Goal: Task Accomplishment & Management: Complete application form

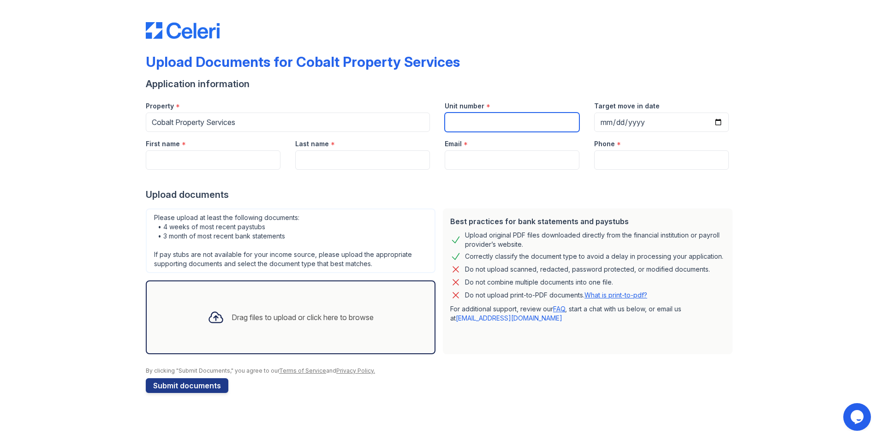
click at [536, 128] on input "Unit number" at bounding box center [512, 122] width 135 height 19
type input "[STREET_ADDRESS]"
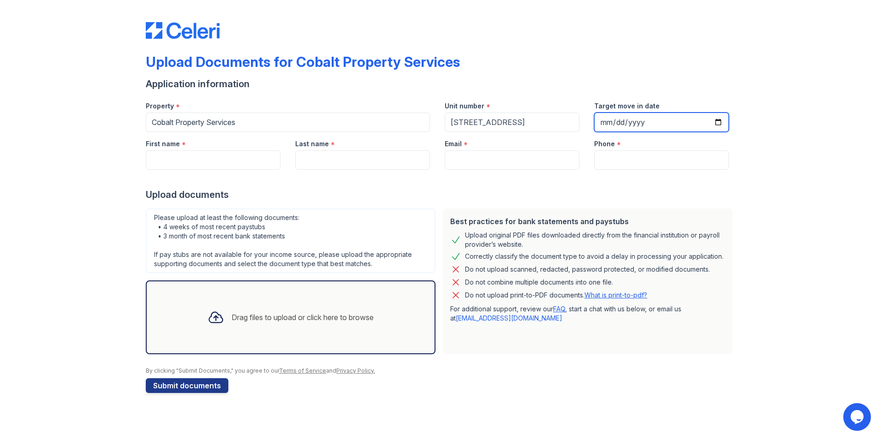
click at [717, 121] on input "Target move in date" at bounding box center [661, 122] width 135 height 19
type input "[DATE]"
click at [261, 158] on input "First name" at bounding box center [213, 159] width 135 height 19
type input "[PERSON_NAME]"
type input "Lighter"
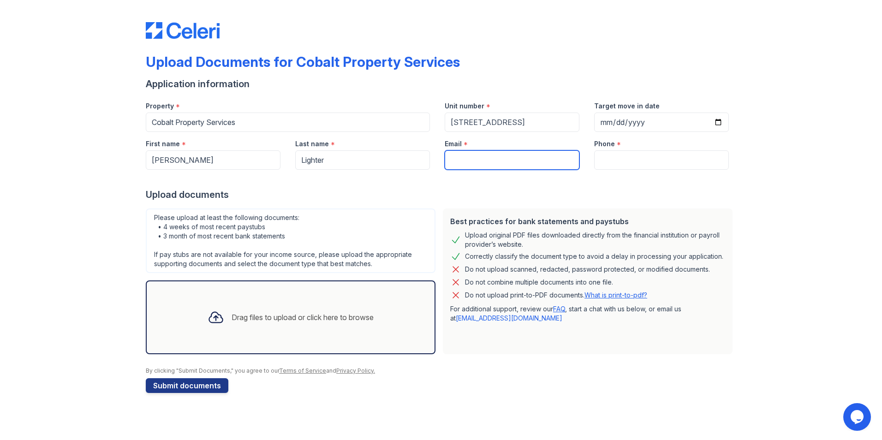
click at [510, 162] on input "Email" at bounding box center [512, 159] width 135 height 19
type input "[EMAIL_ADDRESS][DOMAIN_NAME]"
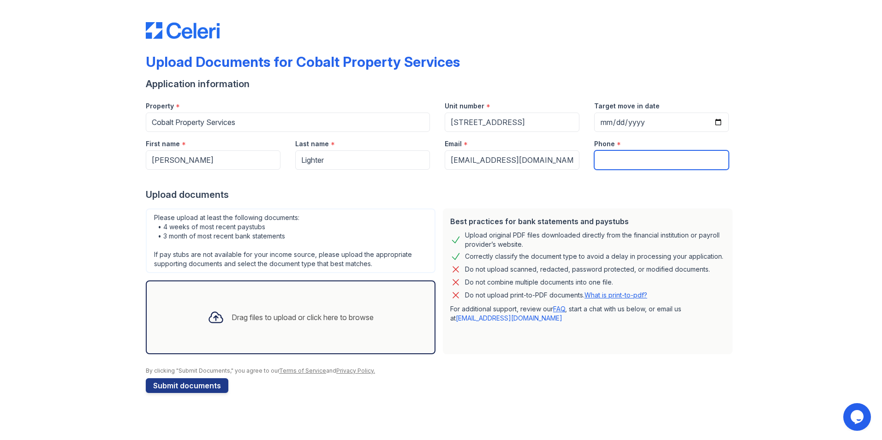
click at [627, 166] on input "Phone" at bounding box center [661, 159] width 135 height 19
type input "8659349304"
click at [270, 320] on div "Drag files to upload or click here to browse" at bounding box center [303, 317] width 142 height 11
click at [287, 318] on div "Drag files to upload or click here to browse" at bounding box center [303, 317] width 142 height 11
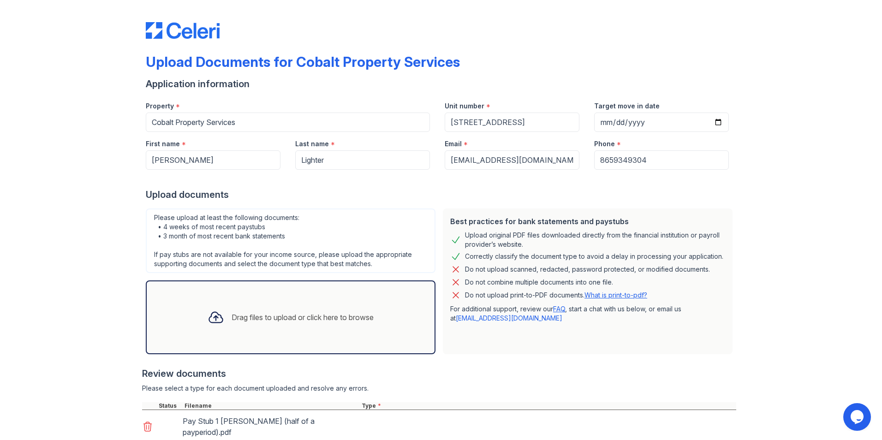
click at [239, 312] on div "Drag files to upload or click here to browse" at bounding box center [303, 317] width 142 height 11
click at [306, 306] on div "Drag files to upload or click here to browse" at bounding box center [290, 317] width 181 height 31
click at [290, 304] on div "Drag files to upload or click here to browse" at bounding box center [290, 317] width 181 height 31
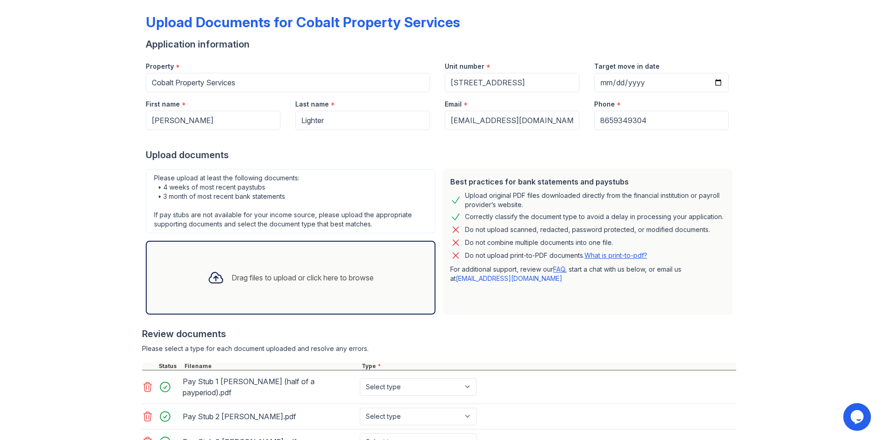
scroll to position [140, 0]
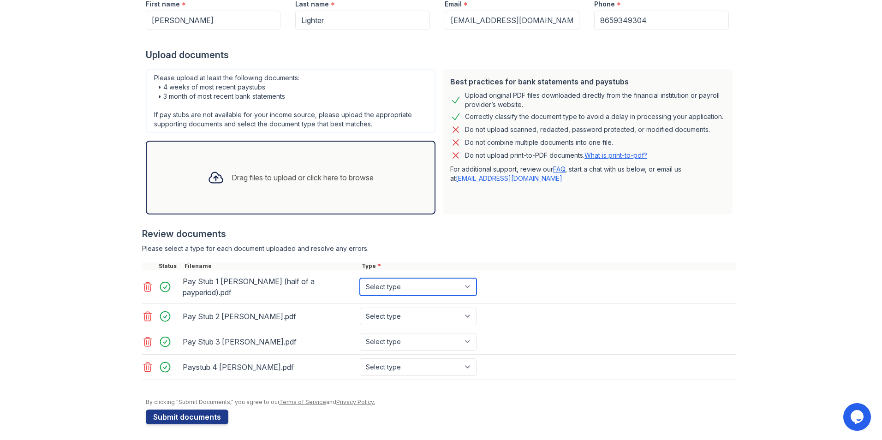
click at [406, 286] on select "Select type Paystub Bank Statement Offer Letter Tax Documents Benefit Award Let…" at bounding box center [418, 287] width 117 height 18
select select "paystub"
click at [360, 278] on select "Select type Paystub Bank Statement Offer Letter Tax Documents Benefit Award Let…" at bounding box center [418, 287] width 117 height 18
click at [405, 313] on select "Select type Paystub Bank Statement Offer Letter Tax Documents Benefit Award Let…" at bounding box center [418, 317] width 117 height 18
select select "paystub"
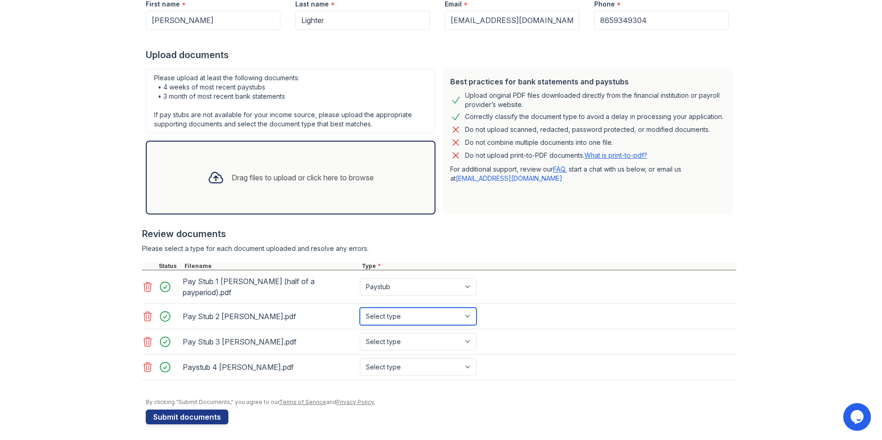
click at [360, 308] on select "Select type Paystub Bank Statement Offer Letter Tax Documents Benefit Award Let…" at bounding box center [418, 317] width 117 height 18
click at [407, 351] on div "Pay Stub 3 Miranda Lighter.pdf Select type Paystub Bank Statement Offer Letter …" at bounding box center [439, 342] width 594 height 25
click at [409, 347] on select "Select type Paystub Bank Statement Offer Letter Tax Documents Benefit Award Let…" at bounding box center [418, 342] width 117 height 18
select select "paystub"
click at [360, 333] on select "Select type Paystub Bank Statement Offer Letter Tax Documents Benefit Award Let…" at bounding box center [418, 342] width 117 height 18
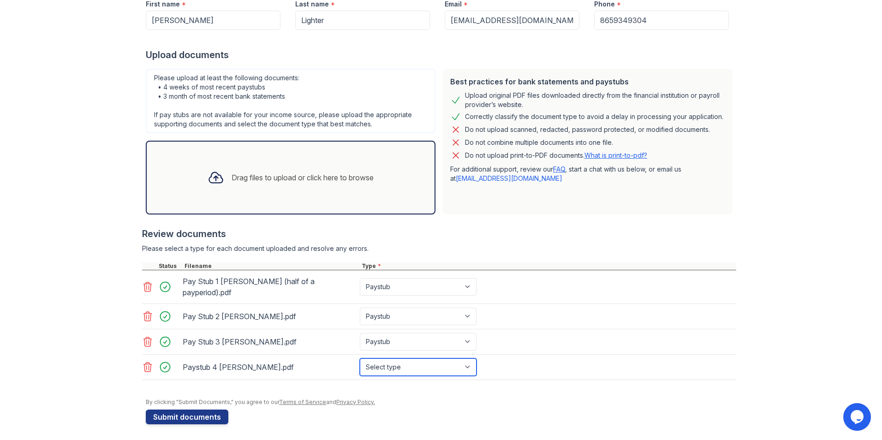
click at [408, 364] on select "Select type Paystub Bank Statement Offer Letter Tax Documents Benefit Award Let…" at bounding box center [418, 368] width 117 height 18
select select "paystub"
click at [360, 359] on select "Select type Paystub Bank Statement Offer Letter Tax Documents Benefit Award Let…" at bounding box center [418, 368] width 117 height 18
click at [425, 363] on select "Select type Paystub Bank Statement Offer Letter Tax Documents Benefit Award Let…" at bounding box center [418, 368] width 117 height 18
click at [423, 402] on div "By clicking "Submit Documents," you agree to our Terms of Service and Privacy P…" at bounding box center [441, 402] width 591 height 7
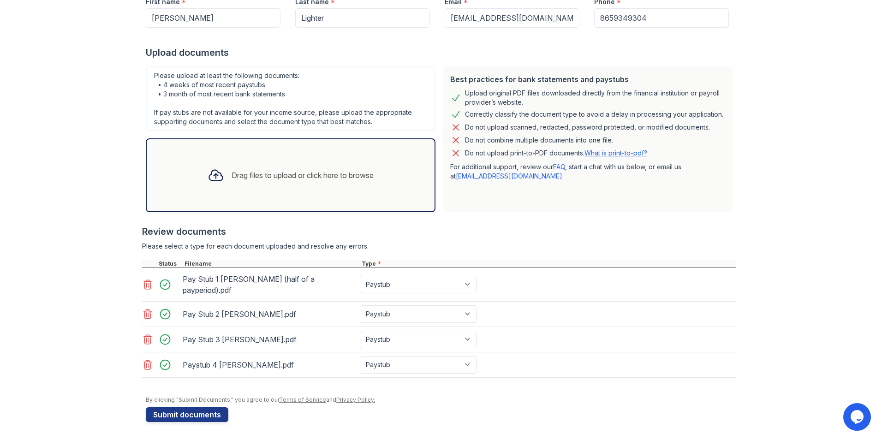
scroll to position [143, 0]
click at [144, 287] on icon at bounding box center [147, 284] width 11 height 11
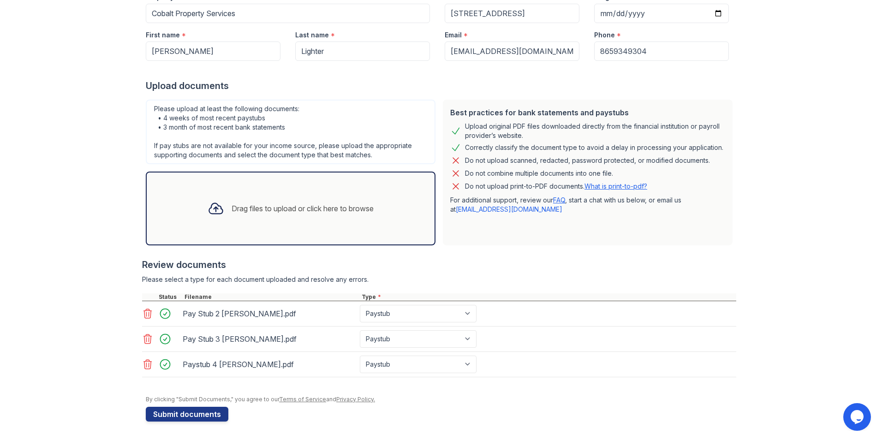
click at [261, 213] on div "Drag files to upload or click here to browse" at bounding box center [303, 208] width 142 height 11
click at [273, 210] on div "Drag files to upload or click here to browse" at bounding box center [303, 208] width 142 height 11
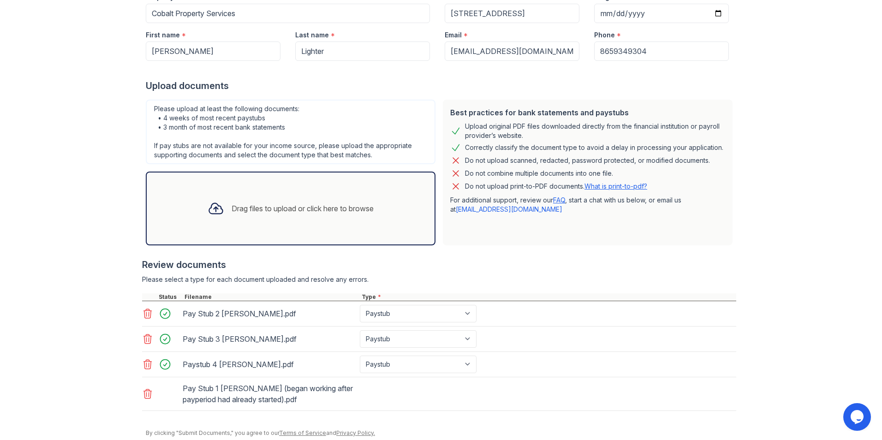
scroll to position [143, 0]
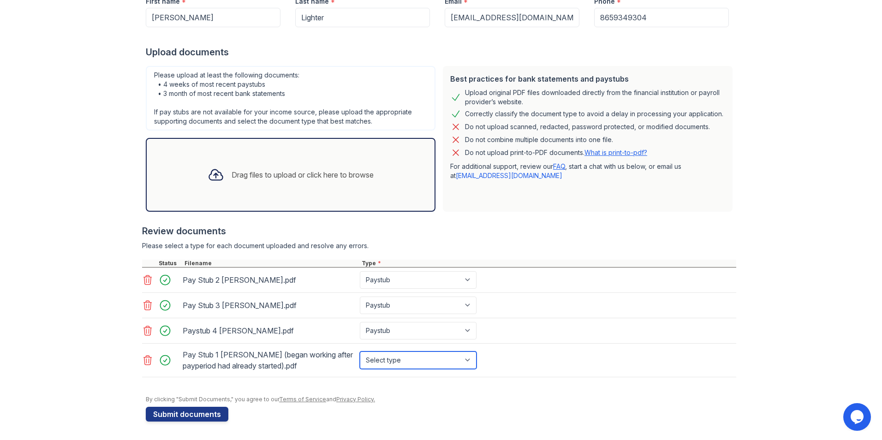
click at [437, 360] on select "Select type Paystub Bank Statement Offer Letter Tax Documents Benefit Award Let…" at bounding box center [418, 361] width 117 height 18
select select "paystub"
click at [360, 352] on select "Select type Paystub Bank Statement Offer Letter Tax Documents Benefit Award Let…" at bounding box center [418, 361] width 117 height 18
click at [534, 413] on form "Application information Property * Cobalt Property Services Unit number * [STRE…" at bounding box center [441, 178] width 591 height 487
click at [154, 416] on button "Submit documents" at bounding box center [187, 414] width 83 height 15
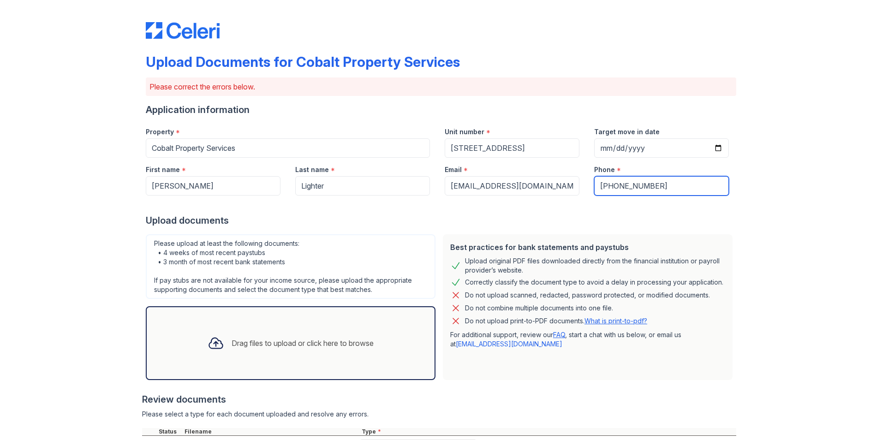
click at [605, 186] on input "+18659349304" at bounding box center [661, 185] width 135 height 19
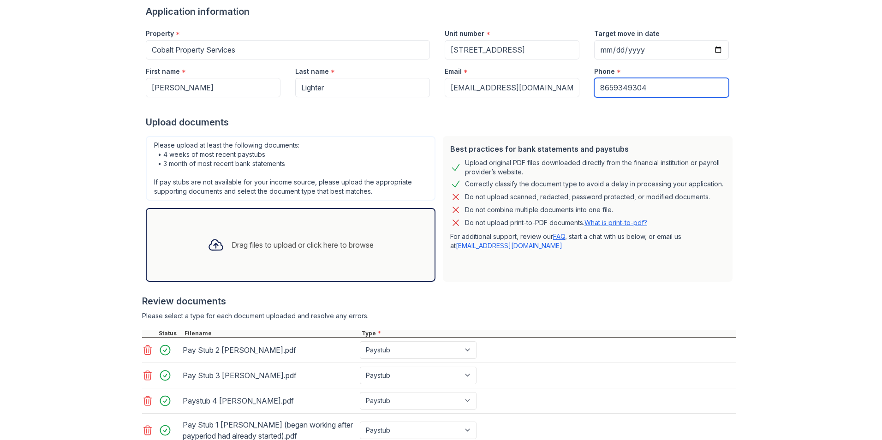
scroll to position [185, 0]
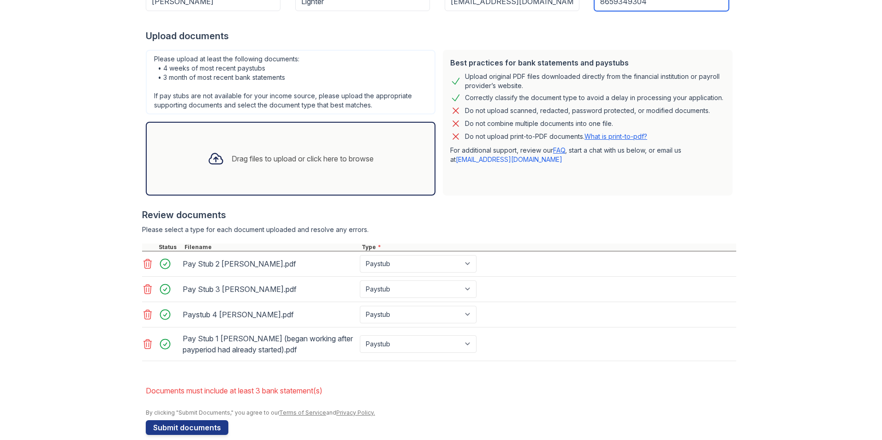
type input "8659349304"
click at [396, 367] on div at bounding box center [439, 365] width 594 height 9
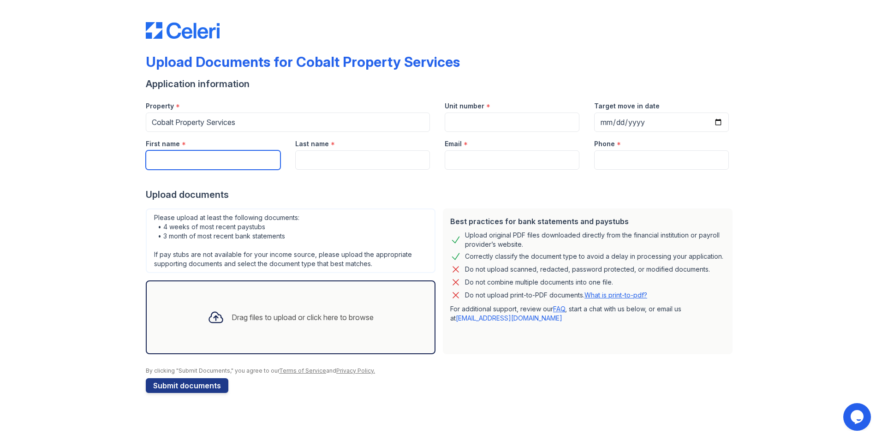
click at [206, 156] on input "First name" at bounding box center [213, 159] width 135 height 19
type input "[PERSON_NAME]"
type input "[STREET_ADDRESS]"
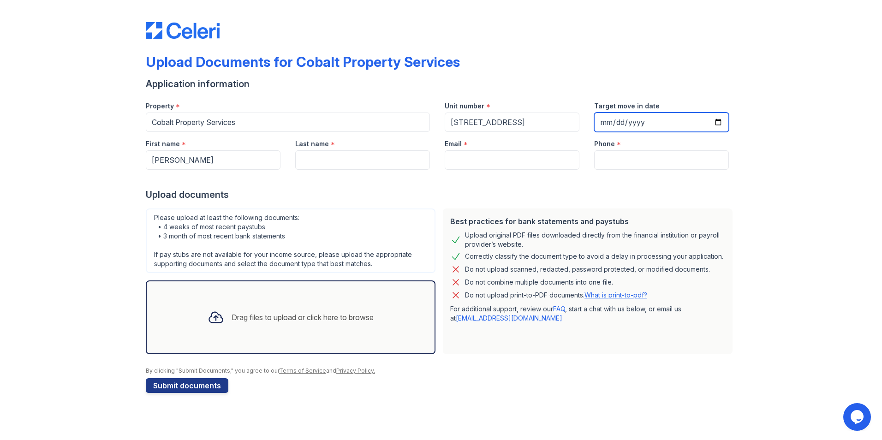
type input "[DATE]"
type input "Lighter"
type input "[EMAIL_ADDRESS][DOMAIN_NAME]"
type input "8659349304"
click at [208, 317] on icon at bounding box center [216, 317] width 17 height 17
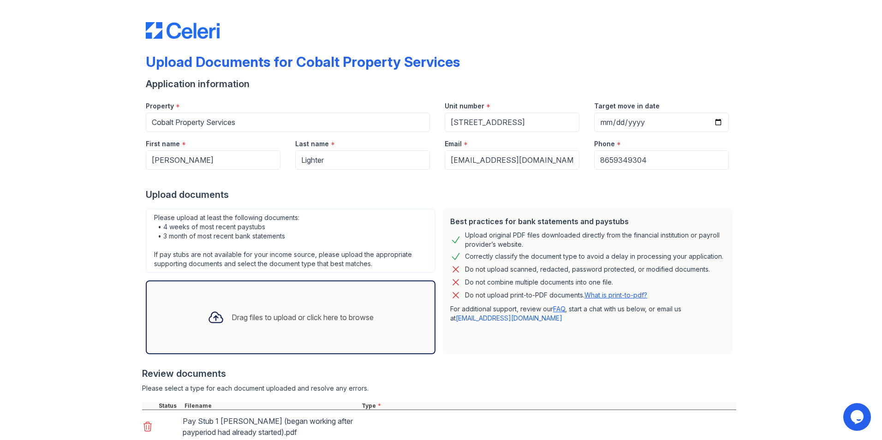
click at [270, 319] on div "Drag files to upload or click here to browse" at bounding box center [303, 317] width 142 height 11
click at [300, 316] on div "Drag files to upload or click here to browse" at bounding box center [303, 317] width 142 height 11
click at [292, 328] on div "Drag files to upload or click here to browse" at bounding box center [290, 317] width 181 height 31
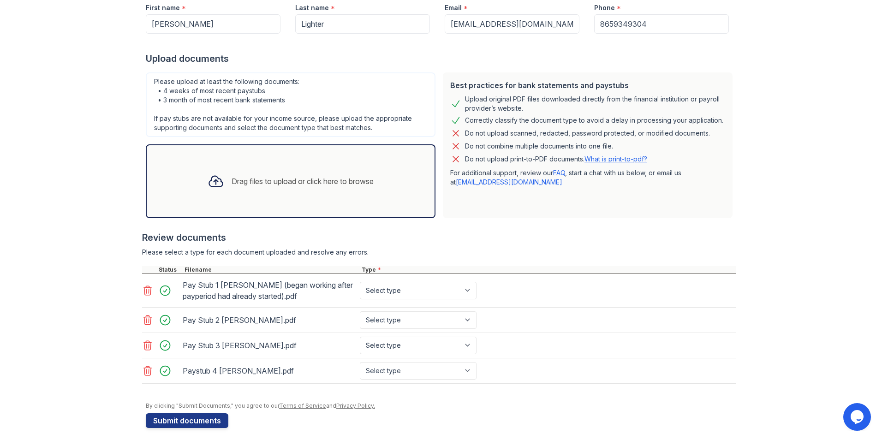
scroll to position [138, 0]
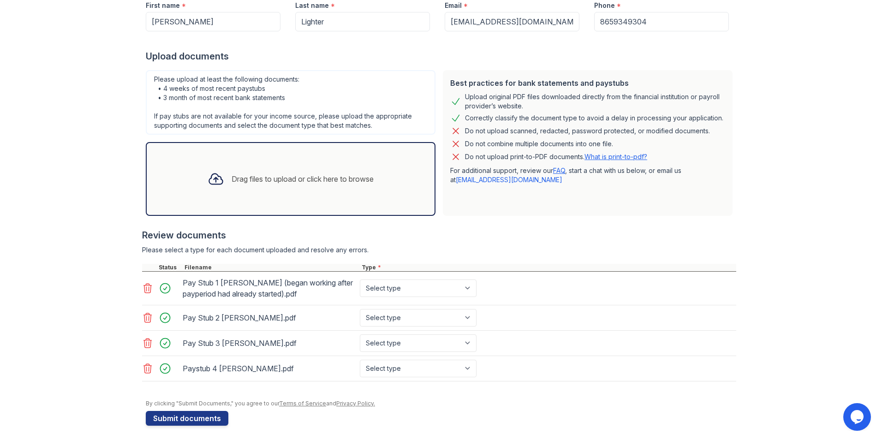
click at [292, 185] on div "Drag files to upload or click here to browse" at bounding box center [290, 178] width 181 height 31
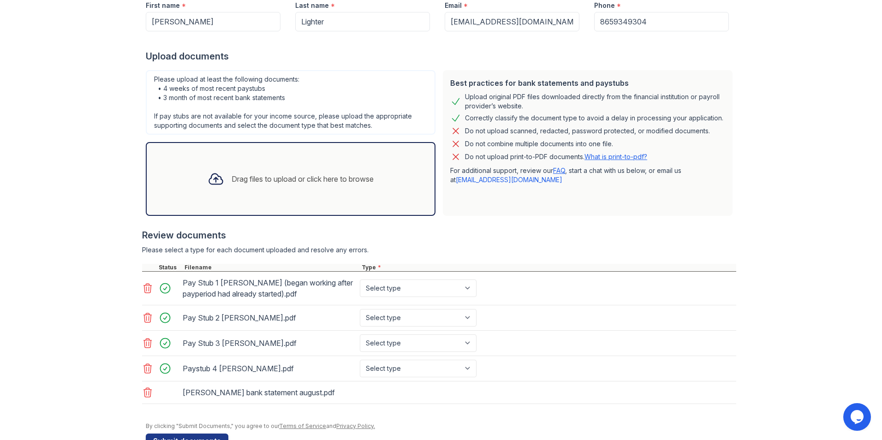
click at [331, 166] on div "Drag files to upload or click here to browse" at bounding box center [290, 178] width 181 height 31
click at [341, 174] on div "Drag files to upload or click here to browse" at bounding box center [303, 179] width 142 height 11
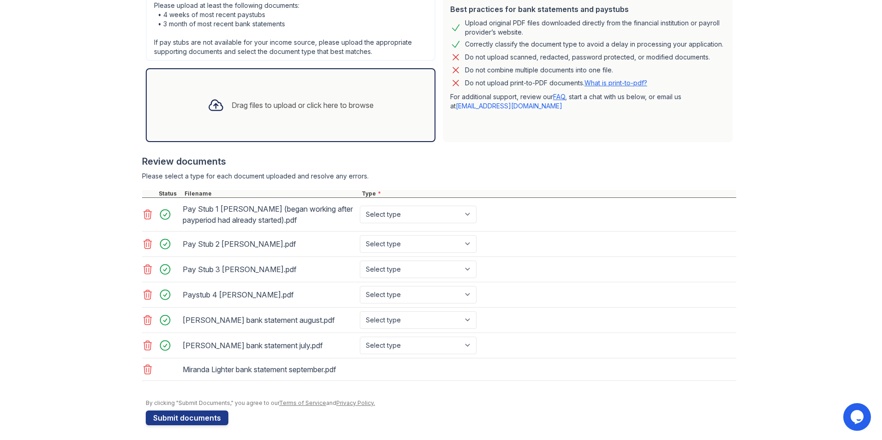
scroll to position [216, 0]
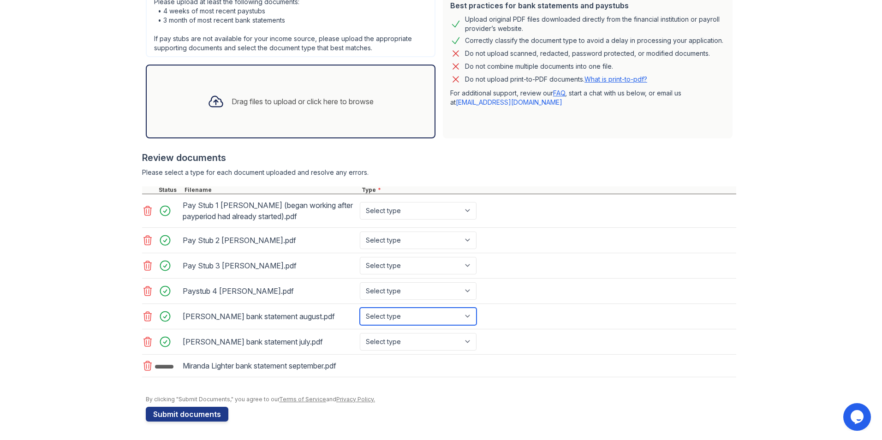
click at [397, 314] on select "Select type Paystub Bank Statement Offer Letter Tax Documents Benefit Award Let…" at bounding box center [418, 317] width 117 height 18
select select "bank_statement"
click at [360, 308] on select "Select type Paystub Bank Statement Offer Letter Tax Documents Benefit Award Let…" at bounding box center [418, 317] width 117 height 18
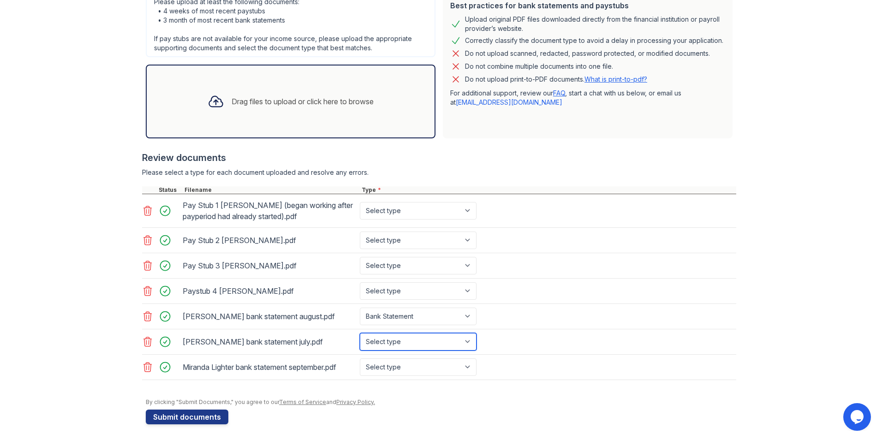
click at [398, 338] on select "Select type Paystub Bank Statement Offer Letter Tax Documents Benefit Award Let…" at bounding box center [418, 342] width 117 height 18
select select "bank_statement"
click at [360, 333] on select "Select type Paystub Bank Statement Offer Letter Tax Documents Benefit Award Let…" at bounding box center [418, 342] width 117 height 18
click at [398, 363] on select "Select type Paystub Bank Statement Offer Letter Tax Documents Benefit Award Let…" at bounding box center [418, 368] width 117 height 18
select select "bank_statement"
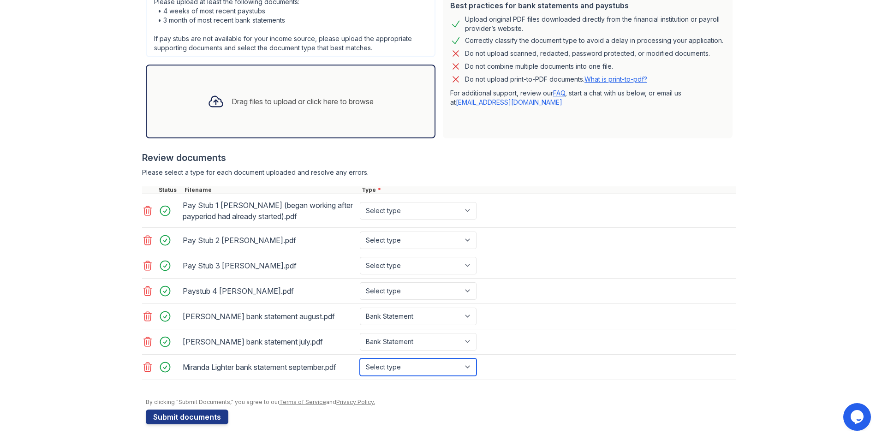
click at [360, 359] on select "Select type Paystub Bank Statement Offer Letter Tax Documents Benefit Award Let…" at bounding box center [418, 368] width 117 height 18
click at [396, 269] on select "Select type Paystub Bank Statement Offer Letter Tax Documents Benefit Award Let…" at bounding box center [418, 266] width 117 height 18
select select "paystub"
click at [360, 257] on select "Select type Paystub Bank Statement Offer Letter Tax Documents Benefit Award Let…" at bounding box center [418, 266] width 117 height 18
click at [399, 250] on div "Pay Stub 2 [PERSON_NAME].pdf Select type Paystub Bank Statement Offer Letter Ta…" at bounding box center [439, 240] width 594 height 25
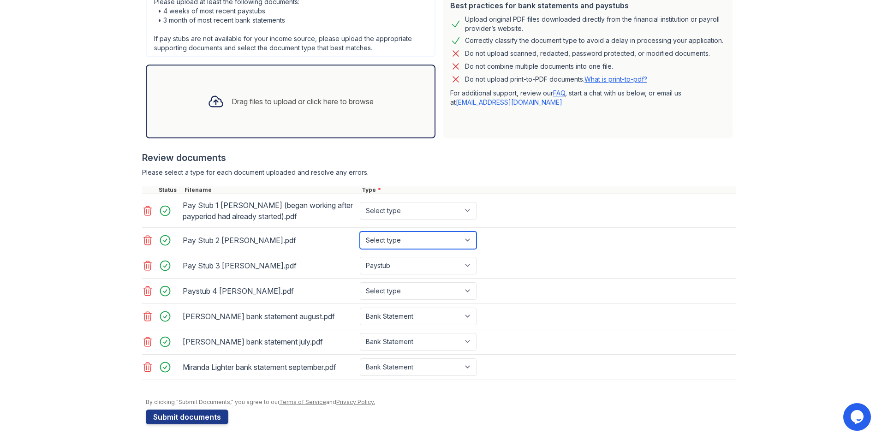
click at [399, 241] on select "Select type Paystub Bank Statement Offer Letter Tax Documents Benefit Award Let…" at bounding box center [418, 241] width 117 height 18
select select "paystub"
click at [360, 232] on select "Select type Paystub Bank Statement Offer Letter Tax Documents Benefit Award Let…" at bounding box center [418, 241] width 117 height 18
click at [402, 216] on select "Select type Paystub Bank Statement Offer Letter Tax Documents Benefit Award Let…" at bounding box center [418, 211] width 117 height 18
select select "paystub"
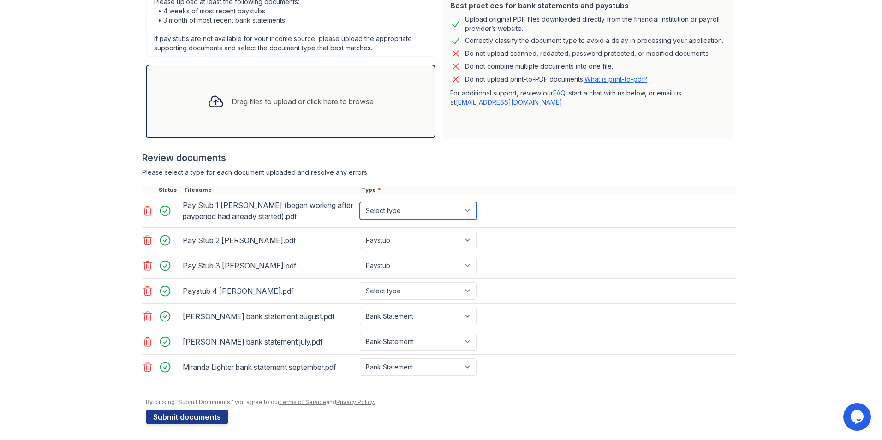
click at [360, 202] on select "Select type Paystub Bank Statement Offer Letter Tax Documents Benefit Award Let…" at bounding box center [418, 211] width 117 height 18
click at [394, 296] on select "Select type Paystub Bank Statement Offer Letter Tax Documents Benefit Award Let…" at bounding box center [418, 291] width 117 height 18
select select "paystub"
click at [360, 282] on select "Select type Paystub Bank Statement Offer Letter Tax Documents Benefit Award Let…" at bounding box center [418, 291] width 117 height 18
click at [504, 421] on form "Application information Property * Cobalt Property Services Unit number * [STRE…" at bounding box center [441, 143] width 591 height 563
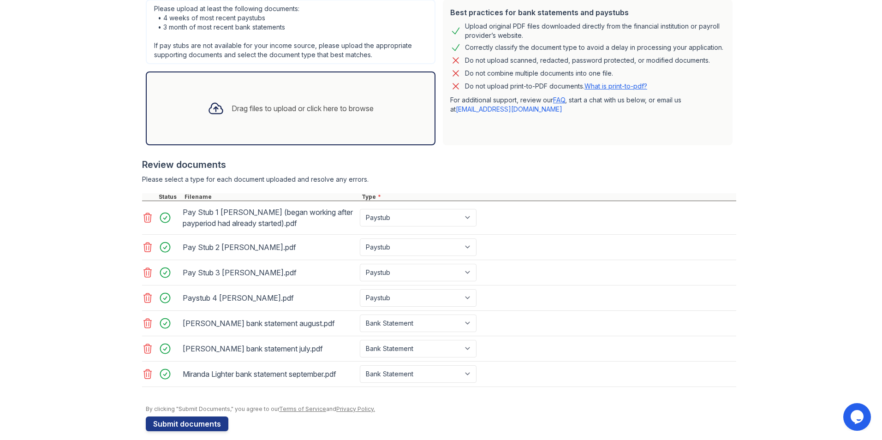
scroll to position [219, 0]
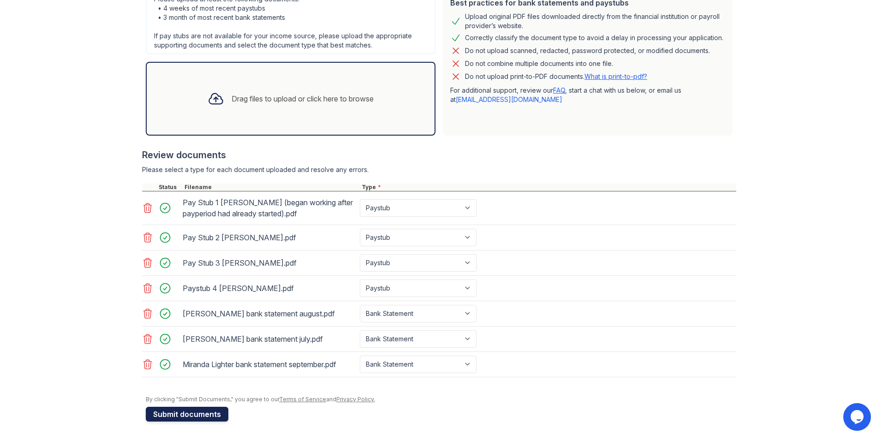
click at [162, 417] on button "Submit documents" at bounding box center [187, 414] width 83 height 15
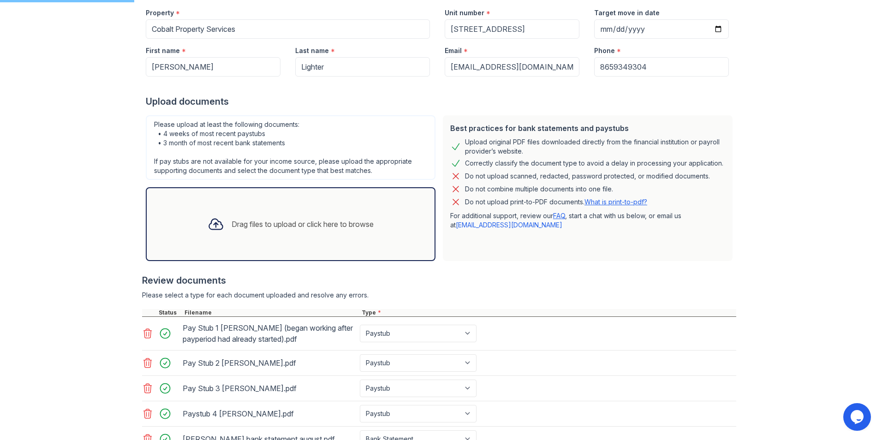
scroll to position [80, 0]
